Goal: Task Accomplishment & Management: Manage account settings

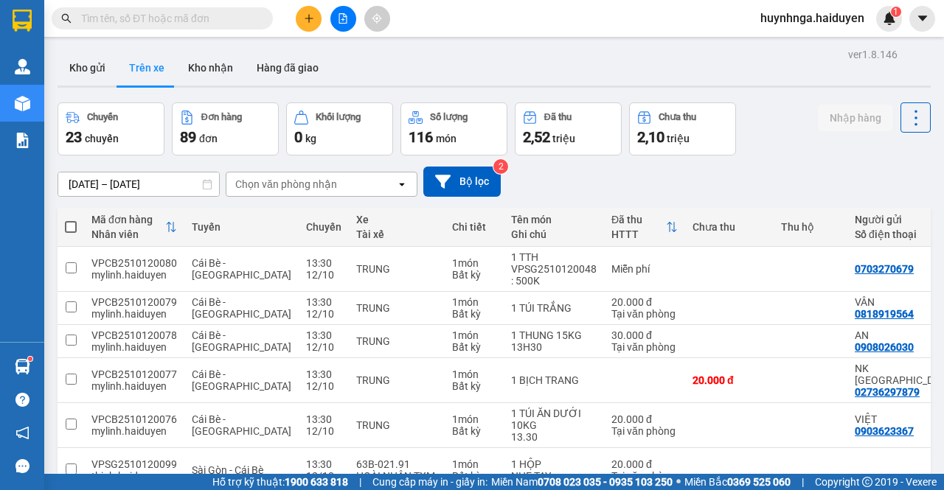
scroll to position [220, 0]
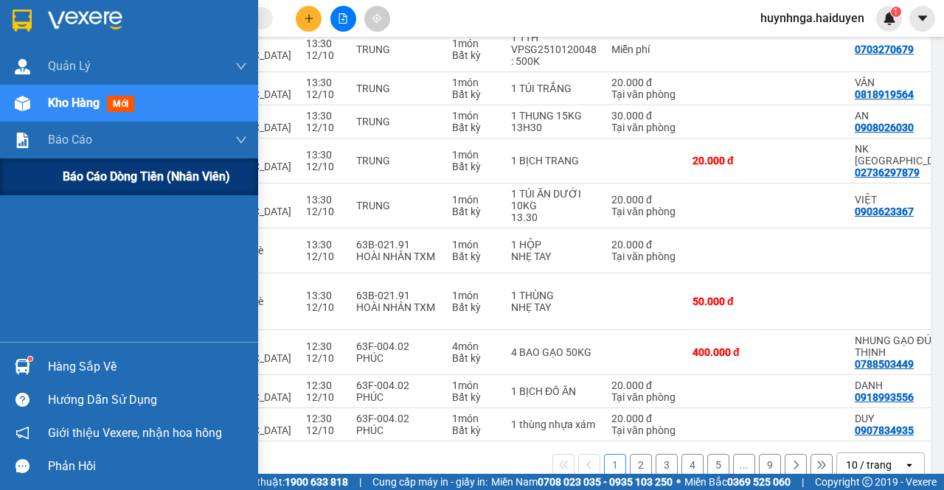
click at [112, 179] on span "Báo cáo dòng tiền (nhân viên)" at bounding box center [146, 176] width 167 height 18
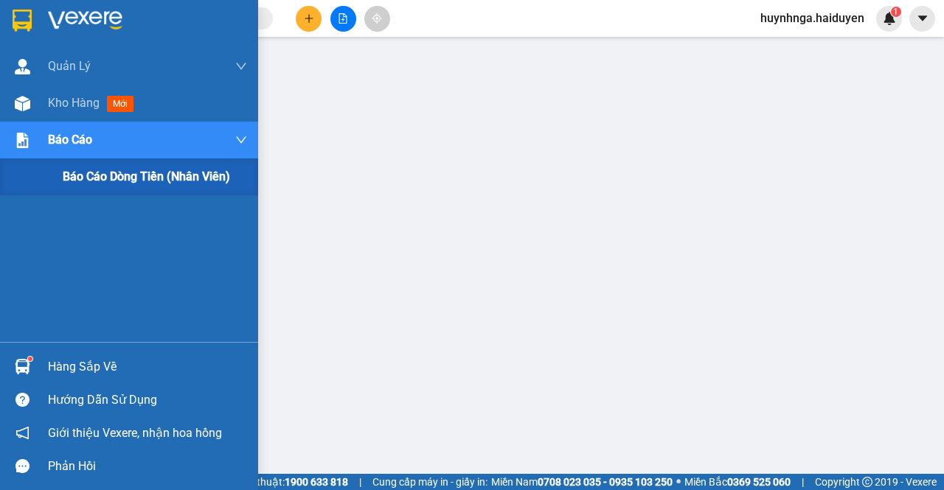
click at [140, 176] on span "Báo cáo dòng tiền (nhân viên)" at bounding box center [146, 176] width 167 height 18
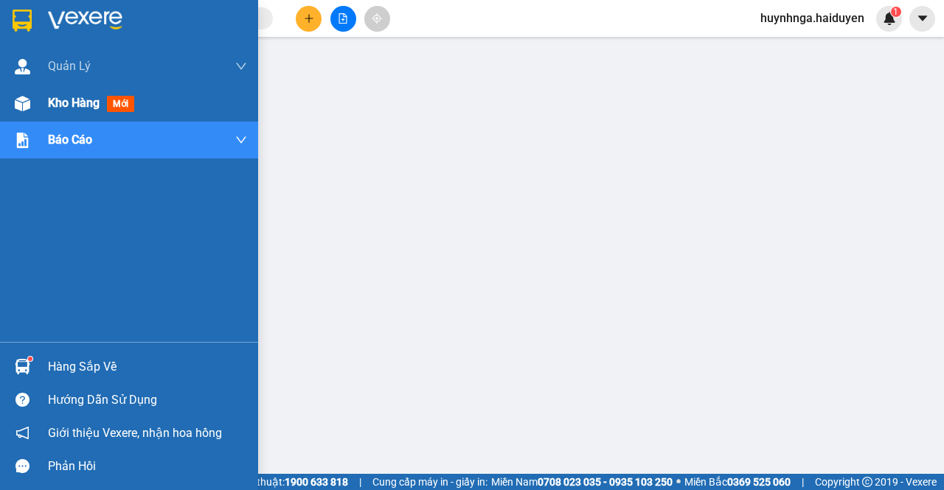
click at [52, 101] on span "Kho hàng" at bounding box center [74, 103] width 52 height 14
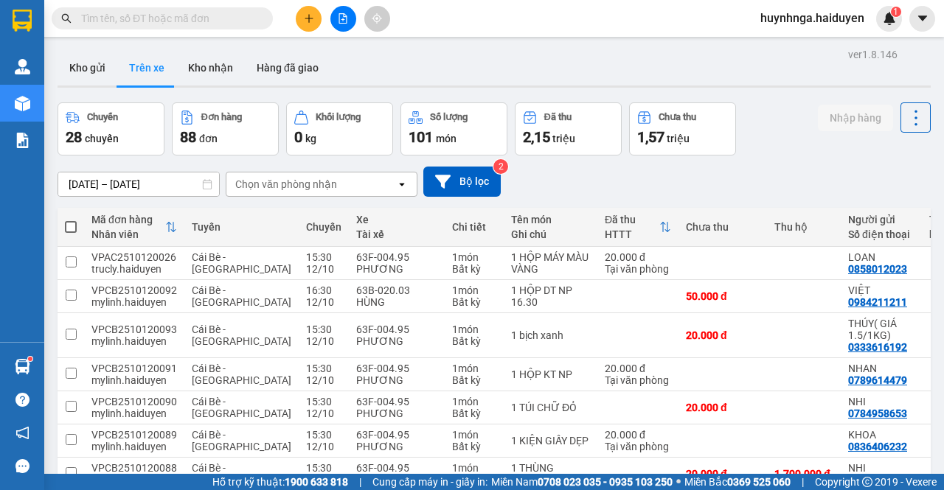
click at [357, 241] on div "Xe Tài xế" at bounding box center [396, 226] width 81 height 29
click at [645, 60] on div "Kho gửi Trên xe Kho nhận Hàng đã giao" at bounding box center [493, 69] width 873 height 39
click at [234, 18] on input "text" at bounding box center [168, 18] width 174 height 16
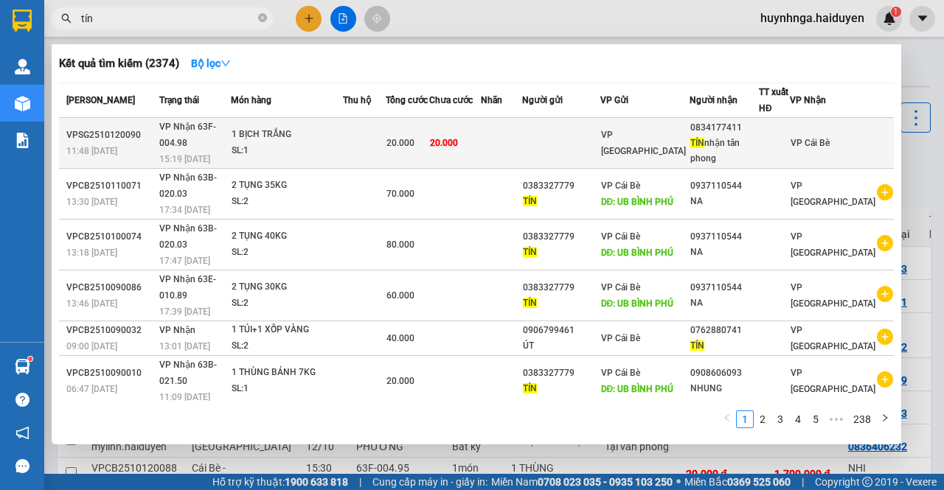
type input "tín"
click at [383, 142] on td at bounding box center [364, 143] width 43 height 51
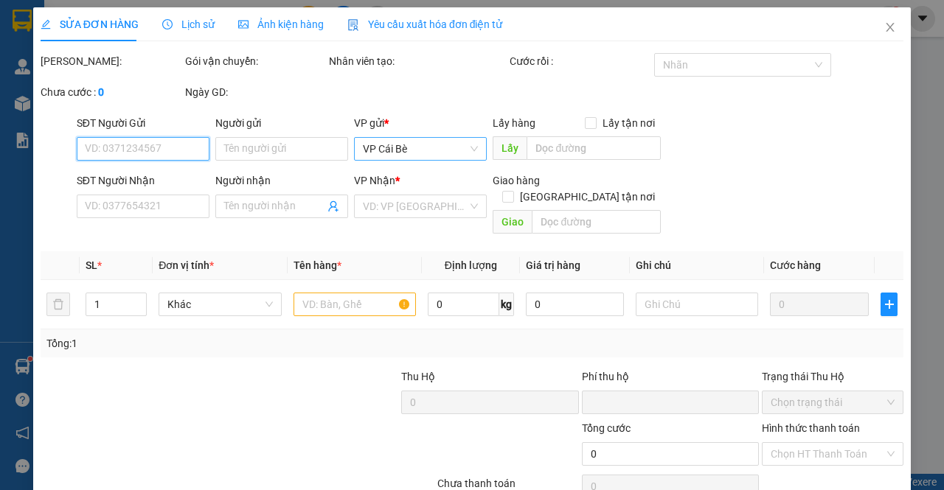
type input "0834177411"
type input "TÍN nhận tân phong"
type input "0"
type input "20.000"
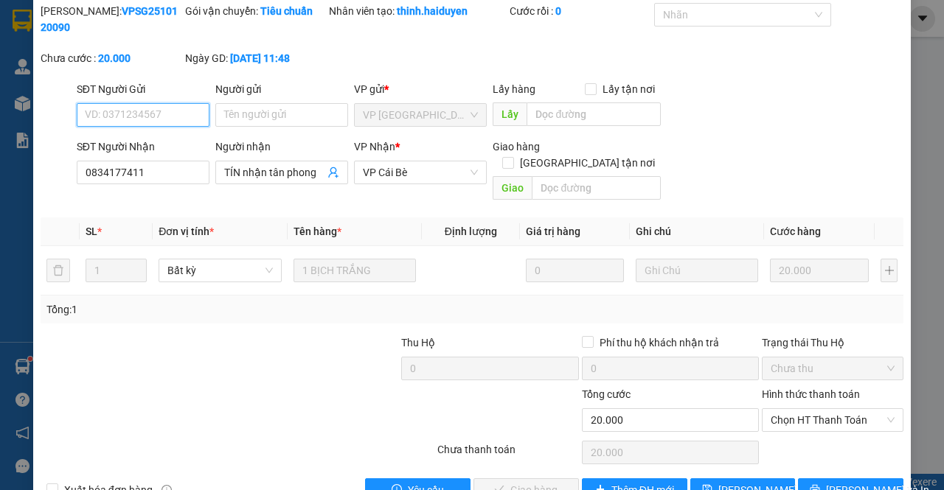
scroll to position [73, 0]
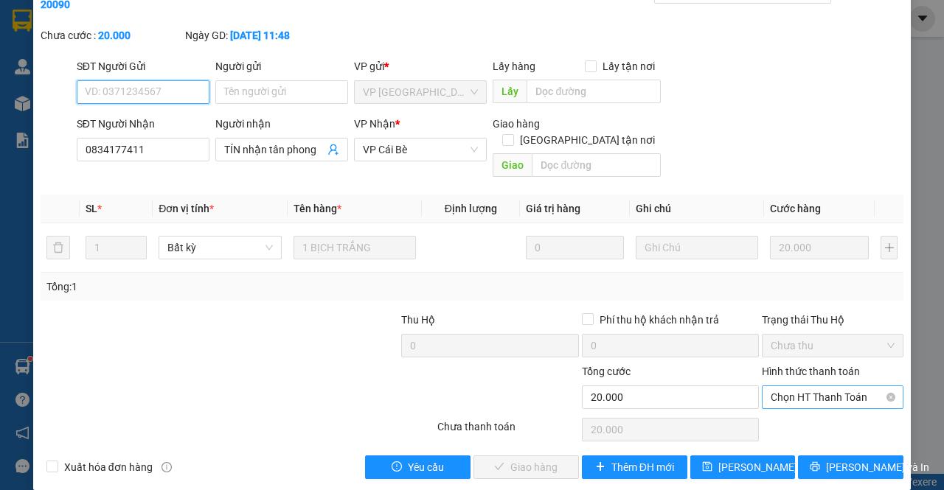
click at [848, 386] on span "Chọn HT Thanh Toán" at bounding box center [832, 397] width 124 height 22
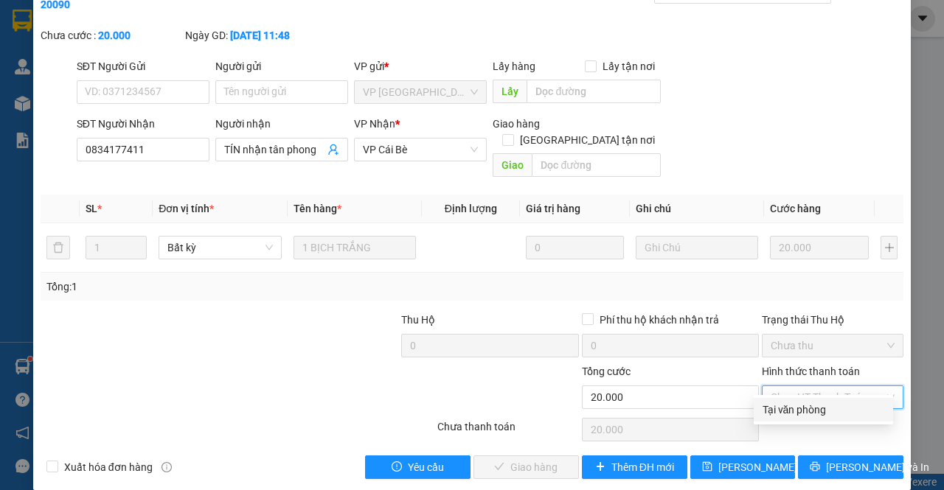
click at [843, 412] on div "Tại văn phòng" at bounding box center [823, 410] width 122 height 16
type input "0"
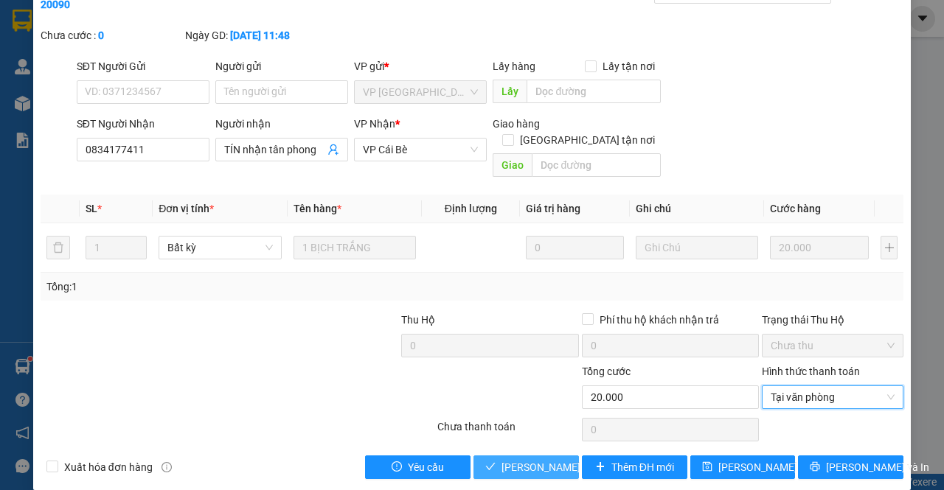
click at [558, 459] on span "[PERSON_NAME] và Giao hàng" at bounding box center [572, 467] width 142 height 16
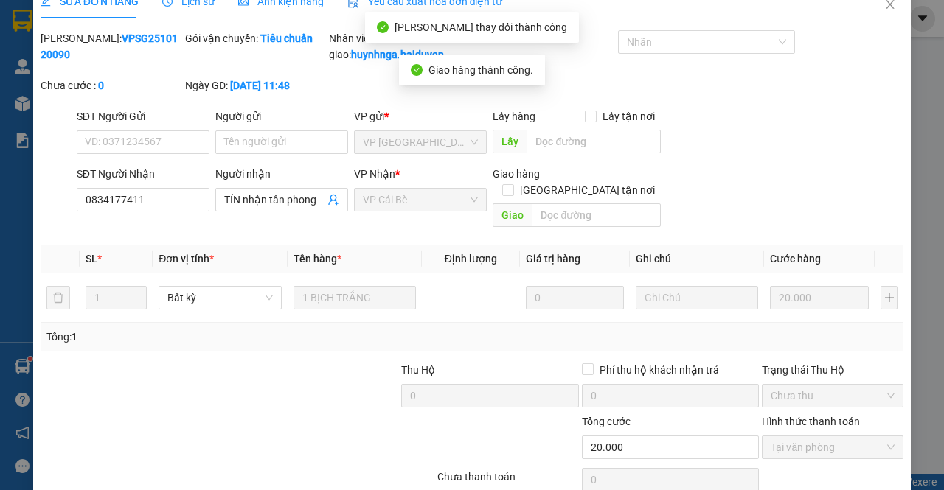
scroll to position [0, 0]
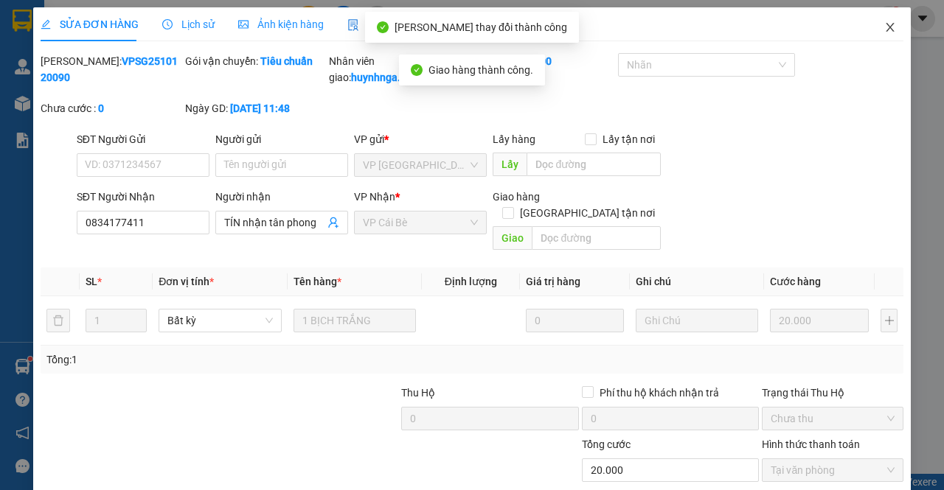
click at [884, 28] on icon "close" at bounding box center [890, 27] width 12 height 12
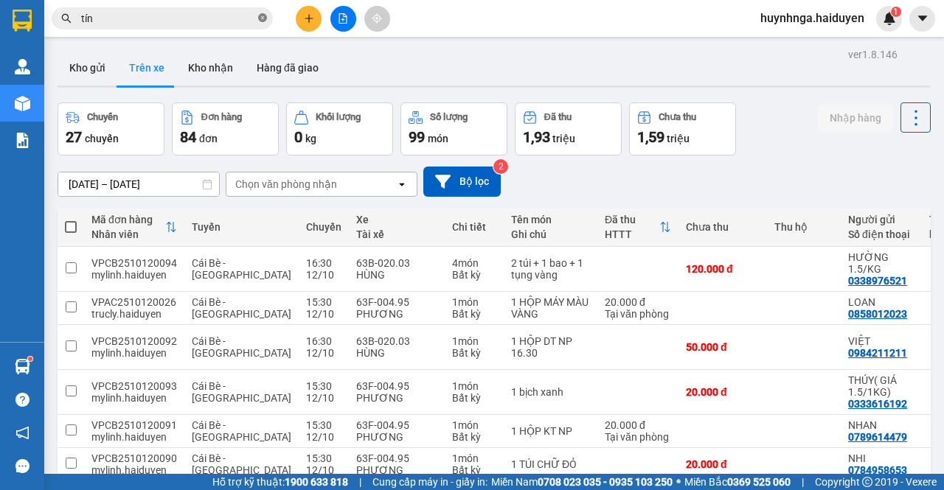
click at [263, 15] on icon "close-circle" at bounding box center [262, 17] width 9 height 9
click at [204, 63] on button "Kho nhận" at bounding box center [210, 67] width 69 height 35
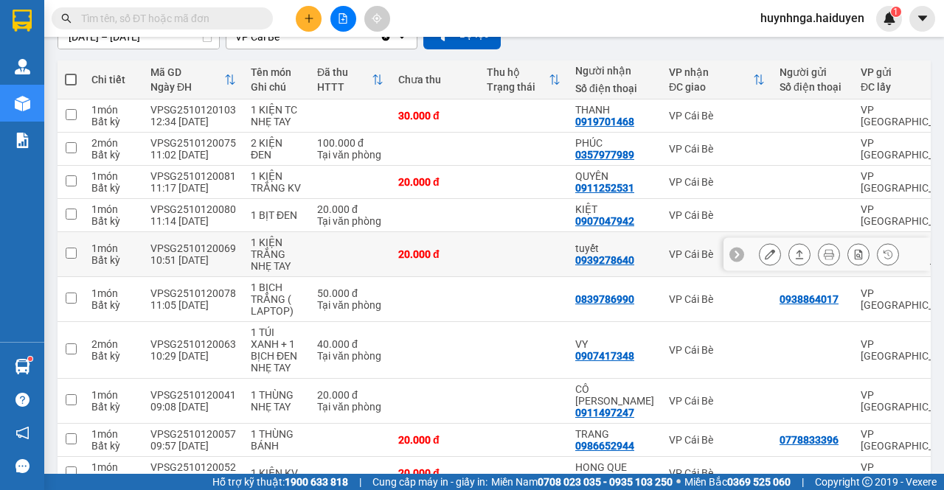
scroll to position [220, 0]
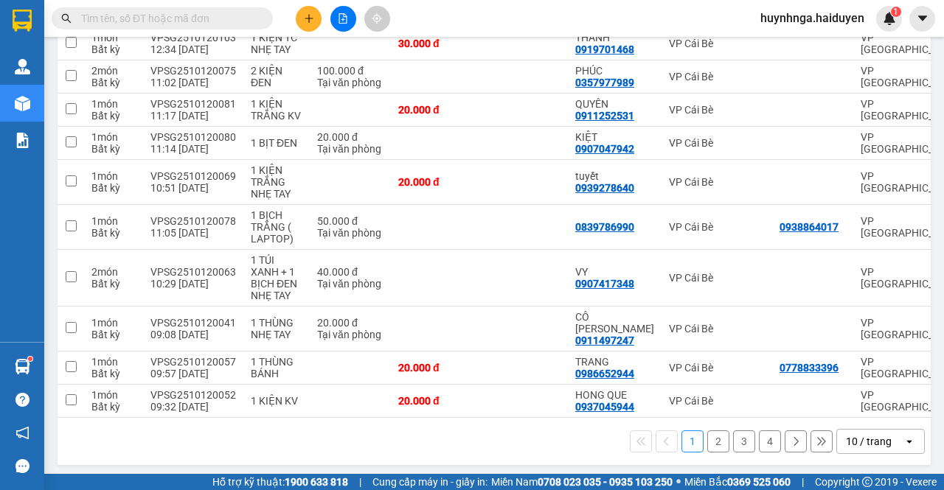
click at [707, 433] on button "2" at bounding box center [718, 441] width 22 height 22
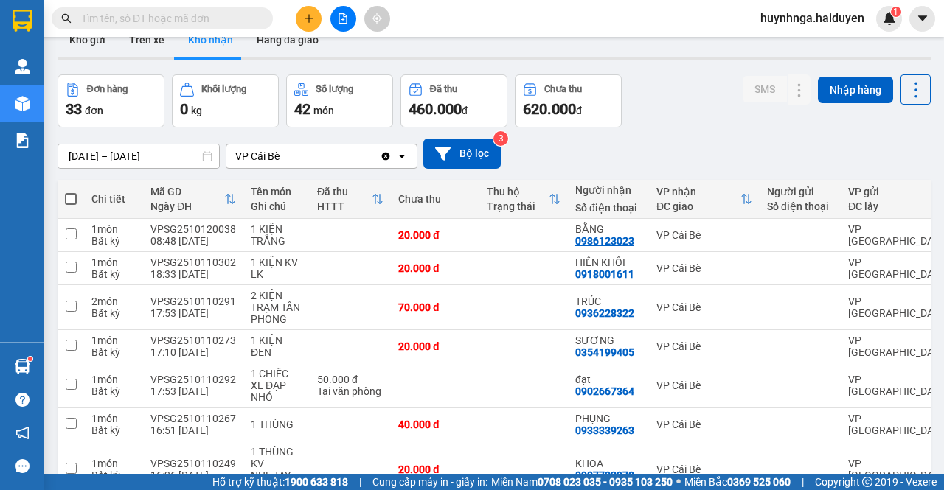
scroll to position [0, 0]
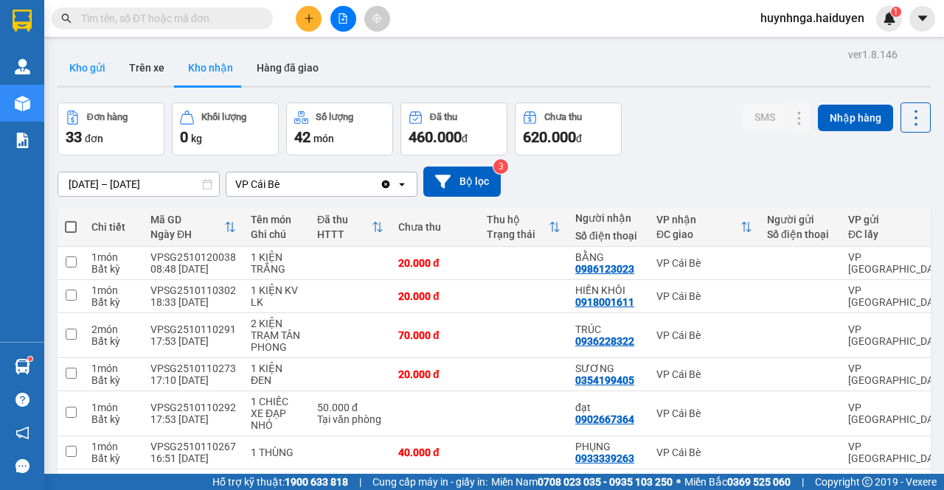
click at [94, 63] on button "Kho gửi" at bounding box center [87, 67] width 60 height 35
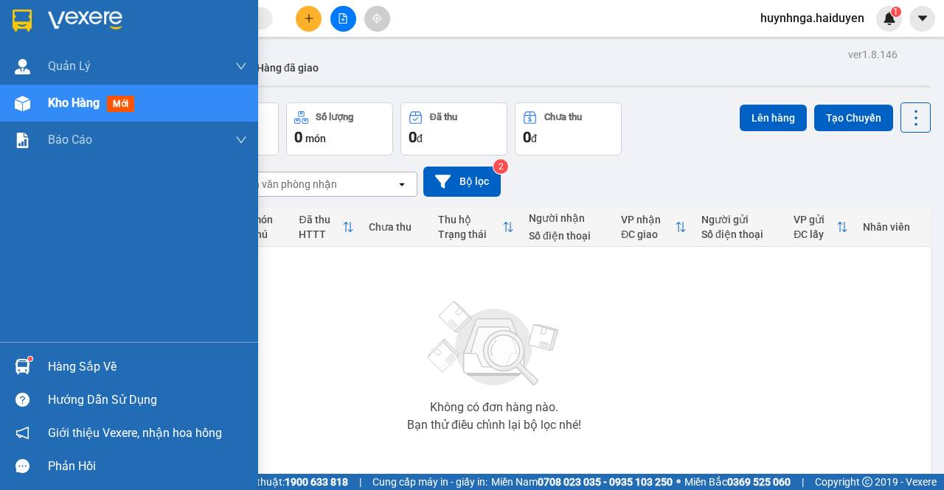
click at [82, 365] on div "Hàng sắp về" at bounding box center [147, 367] width 199 height 22
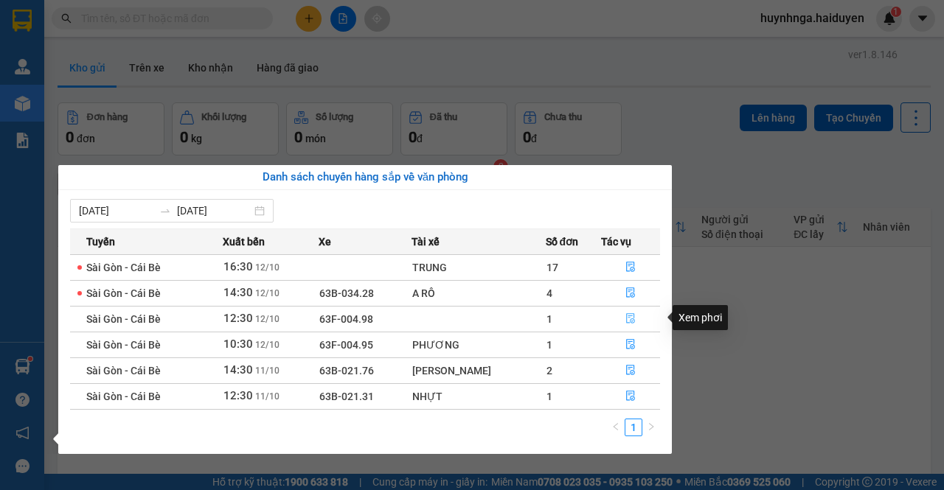
click at [633, 318] on icon "file-done" at bounding box center [630, 318] width 10 height 10
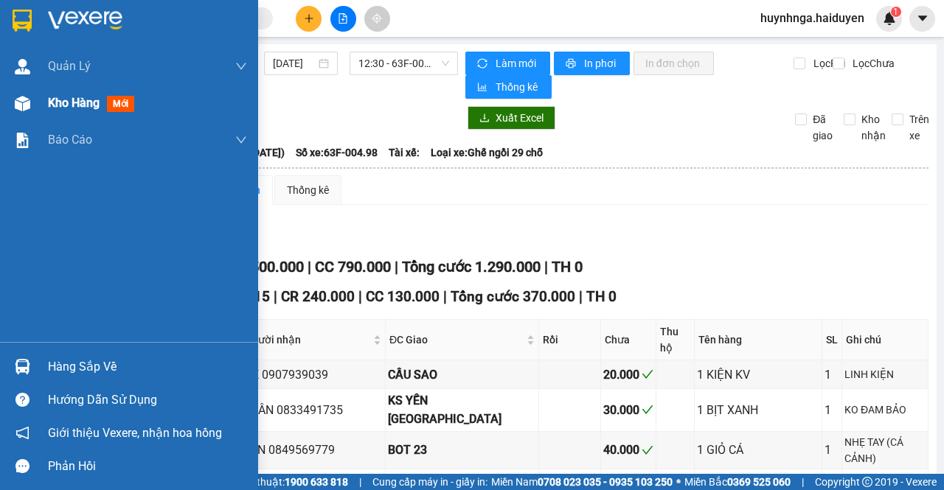
click at [69, 111] on div "Kho hàng mới" at bounding box center [94, 103] width 92 height 18
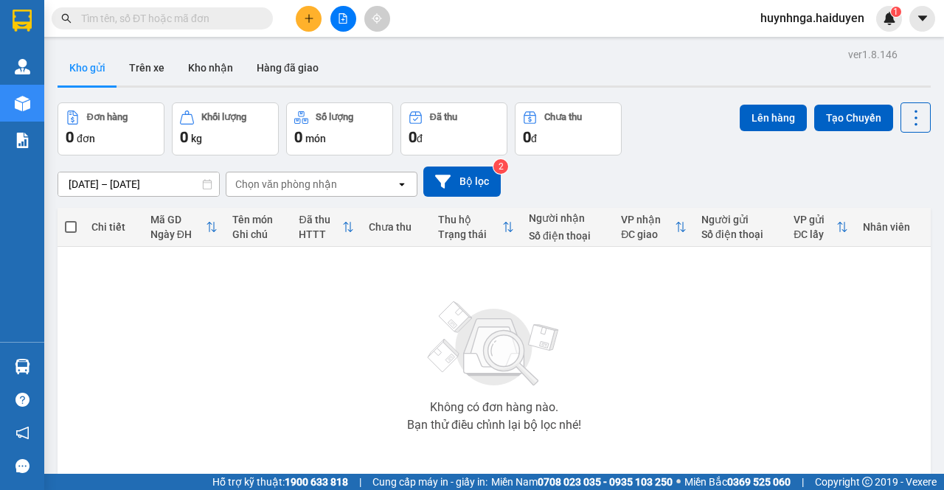
click at [96, 69] on button "Kho gửi" at bounding box center [87, 67] width 60 height 35
click at [140, 69] on button "Trên xe" at bounding box center [146, 67] width 59 height 35
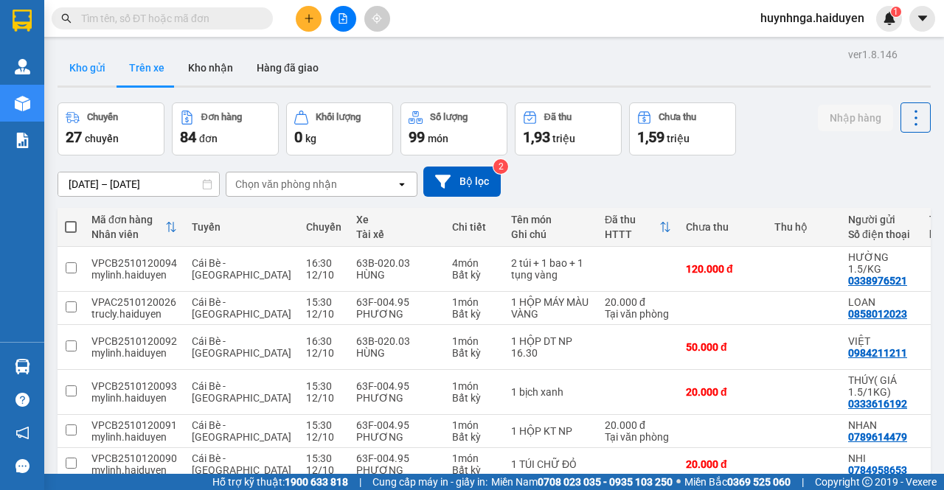
click at [104, 69] on button "Kho gửi" at bounding box center [87, 67] width 60 height 35
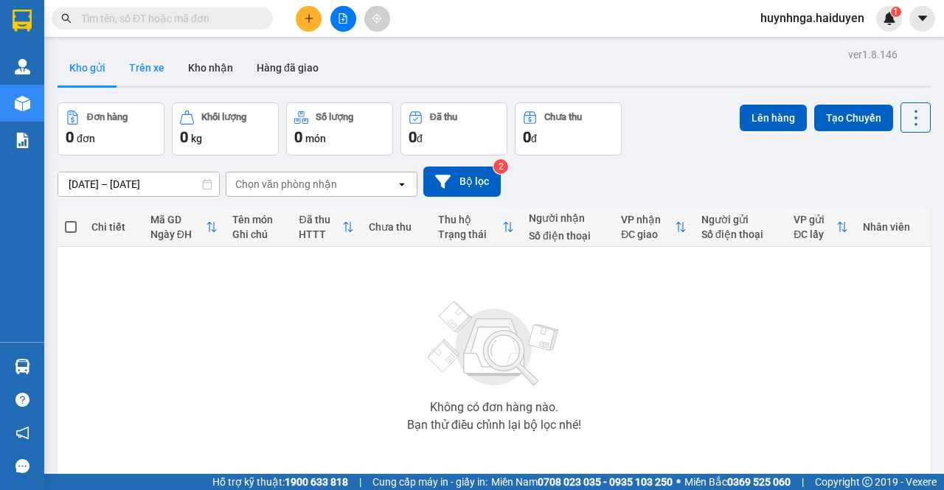
click at [143, 66] on button "Trên xe" at bounding box center [146, 67] width 59 height 35
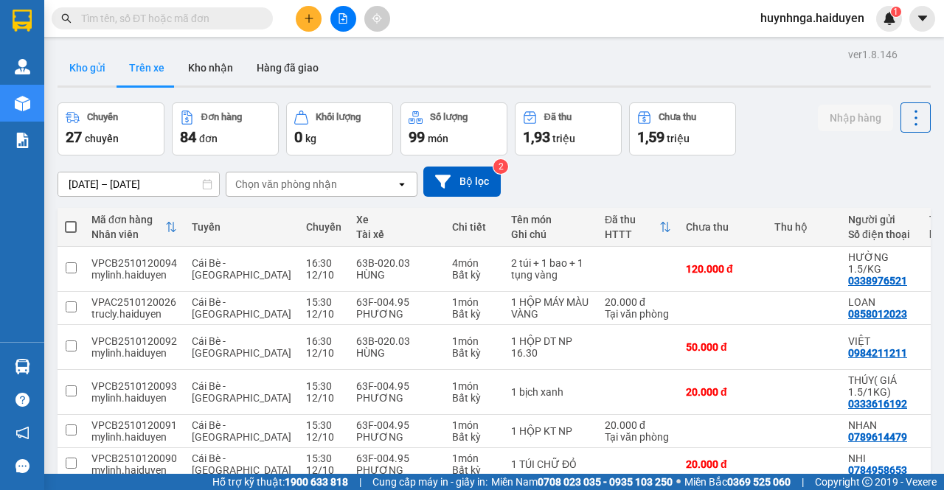
click at [98, 63] on button "Kho gửi" at bounding box center [87, 67] width 60 height 35
